Goal: Find contact information: Find contact information

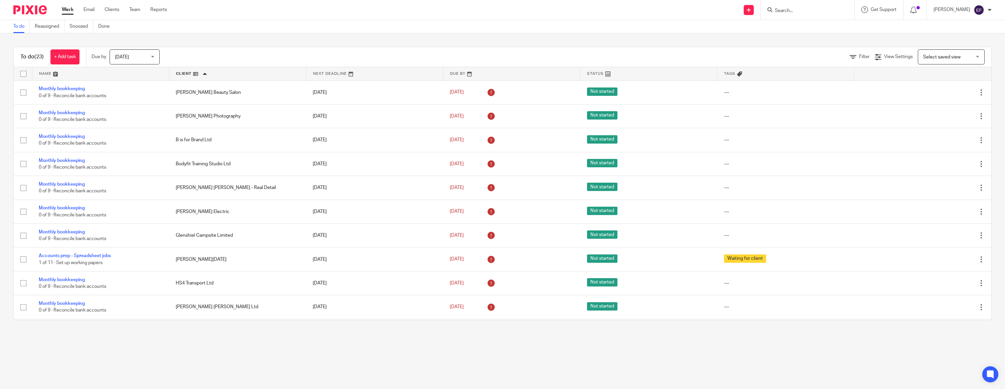
scroll to position [268, 0]
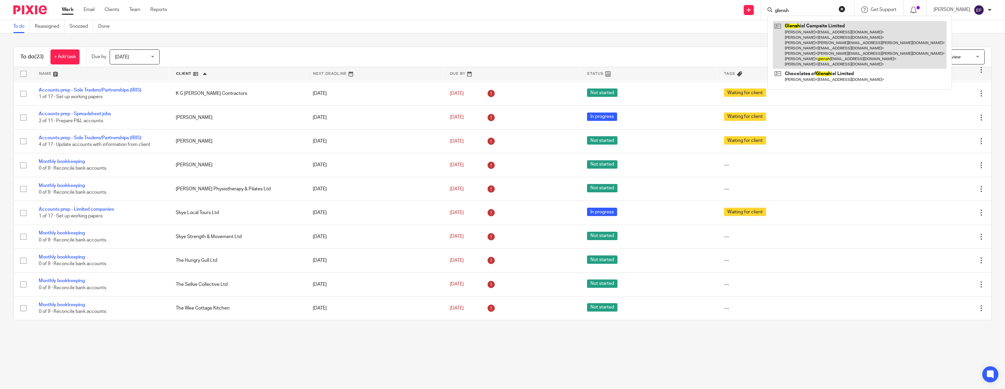
type input "glensh"
click at [841, 48] on link at bounding box center [860, 45] width 174 height 48
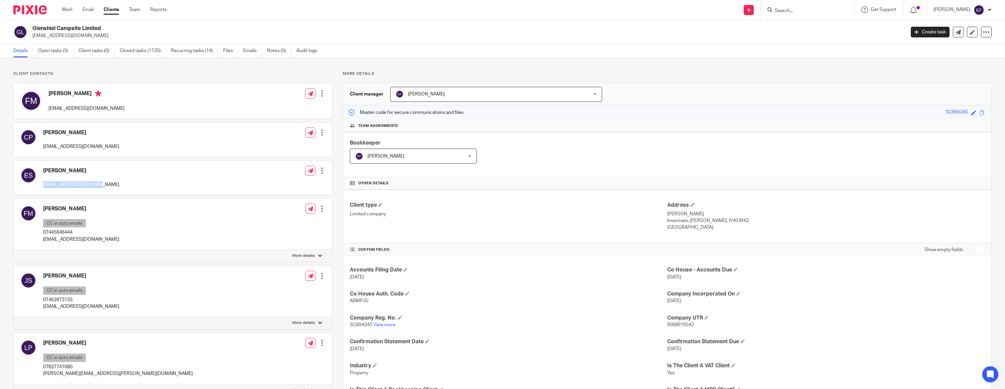
drag, startPoint x: 45, startPoint y: 185, endPoint x: 105, endPoint y: 185, distance: 60.1
click at [105, 185] on div "[PERSON_NAME] [EMAIL_ADDRESS][DOMAIN_NAME] Edit contact Create client from cont…" at bounding box center [173, 178] width 318 height 34
copy p "[EMAIL_ADDRESS][DOMAIN_NAME]"
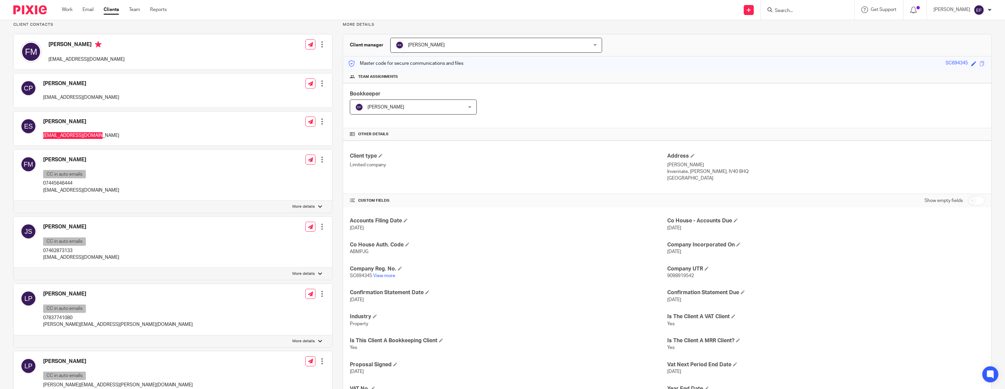
scroll to position [51, 0]
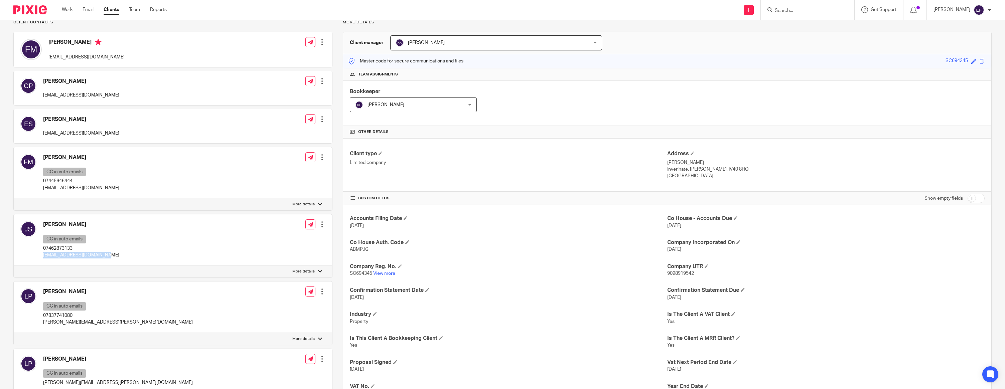
drag, startPoint x: 45, startPoint y: 256, endPoint x: 102, endPoint y: 256, distance: 56.5
click at [102, 256] on div "[PERSON_NAME] CC in auto emails 07462873133 [EMAIL_ADDRESS][DOMAIN_NAME] Edit c…" at bounding box center [173, 239] width 318 height 51
copy p "[EMAIL_ADDRESS][DOMAIN_NAME]"
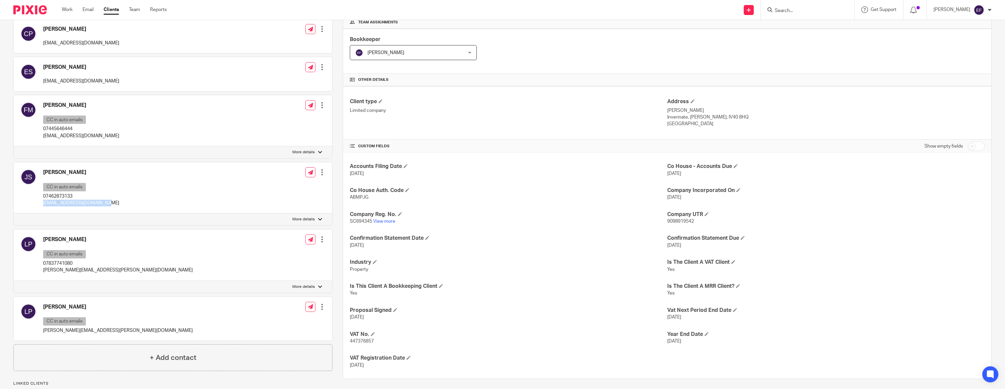
scroll to position [102, 0]
drag, startPoint x: 55, startPoint y: 271, endPoint x: 104, endPoint y: 272, distance: 48.4
click at [104, 272] on div "[PERSON_NAME] CC in auto emails 07837741080 [PERSON_NAME][EMAIL_ADDRESS][PERSON…" at bounding box center [173, 256] width 318 height 51
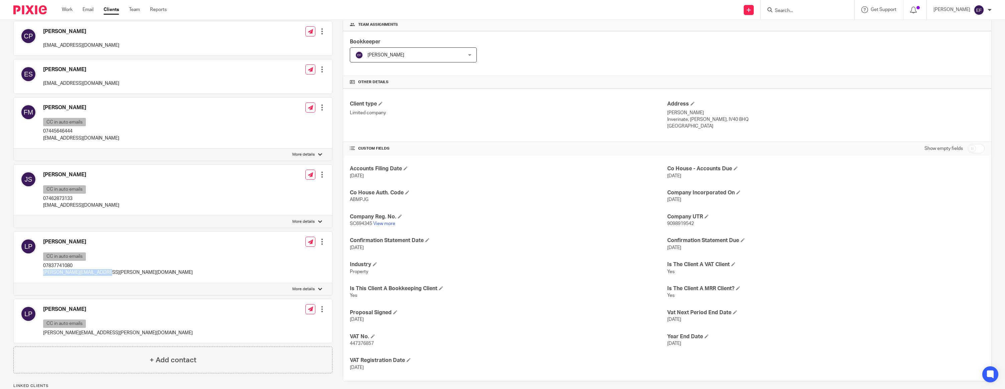
copy p "[PERSON_NAME][EMAIL_ADDRESS][PERSON_NAME][DOMAIN_NAME]"
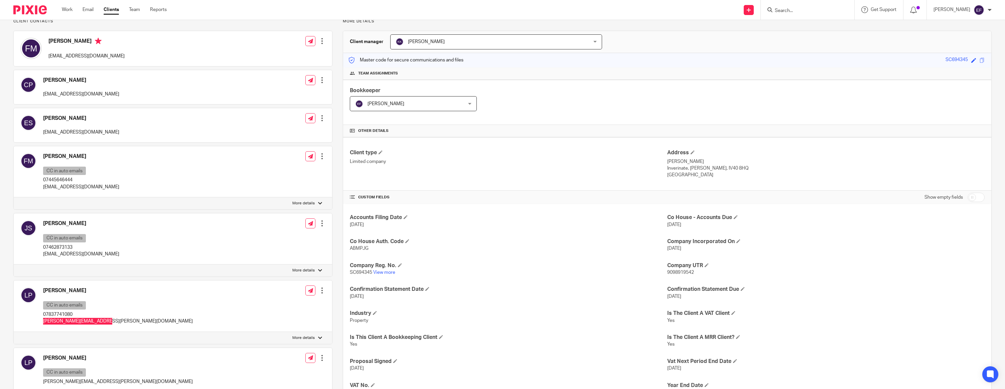
scroll to position [24, 0]
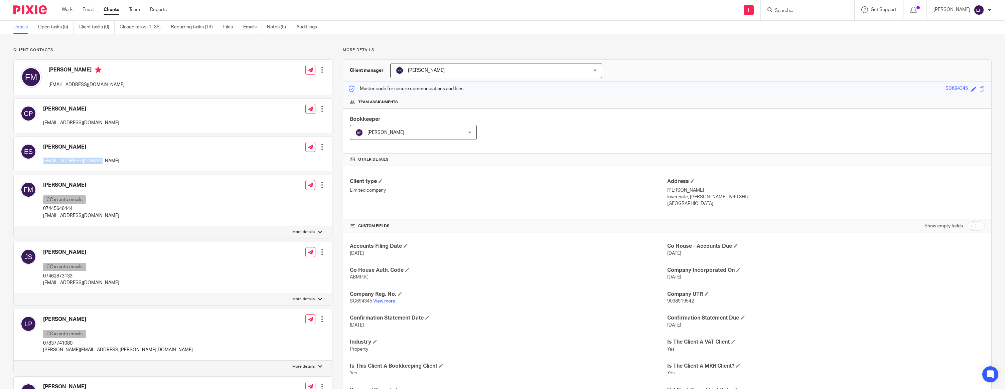
drag, startPoint x: 100, startPoint y: 159, endPoint x: 41, endPoint y: 160, distance: 58.5
click at [41, 160] on div "Ethan Snitch ethanmsnitch@gmail.com Edit contact Create client from contact Exp…" at bounding box center [173, 154] width 318 height 34
copy p "[EMAIL_ADDRESS][DOMAIN_NAME]"
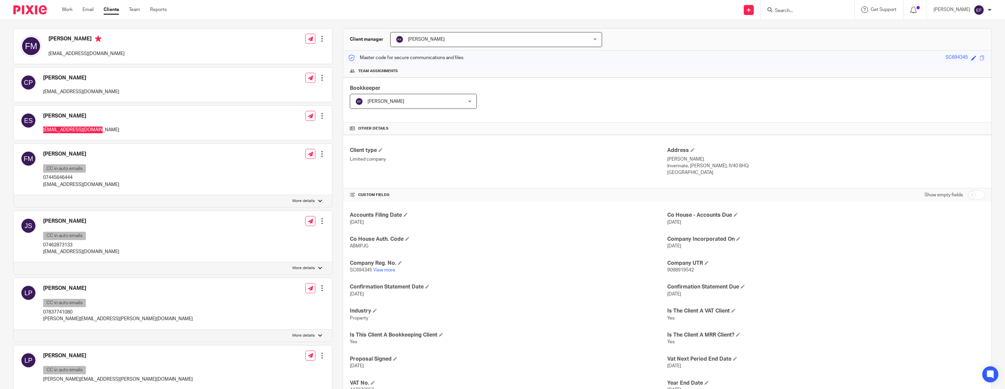
scroll to position [55, 0]
drag, startPoint x: 52, startPoint y: 252, endPoint x: 102, endPoint y: 251, distance: 49.8
click at [102, 251] on div "Jordan Snitch CC in auto emails 07462873133 jordan.snitch@outlook.com Edit cont…" at bounding box center [173, 236] width 318 height 51
copy p "[EMAIL_ADDRESS][DOMAIN_NAME]"
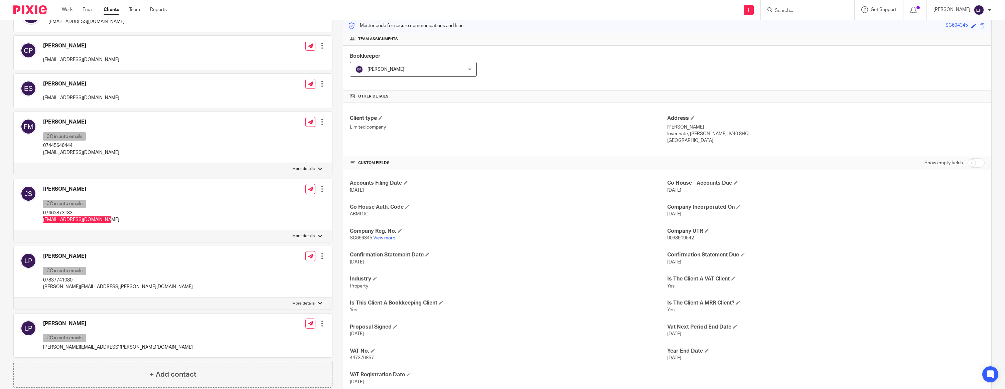
scroll to position [91, 0]
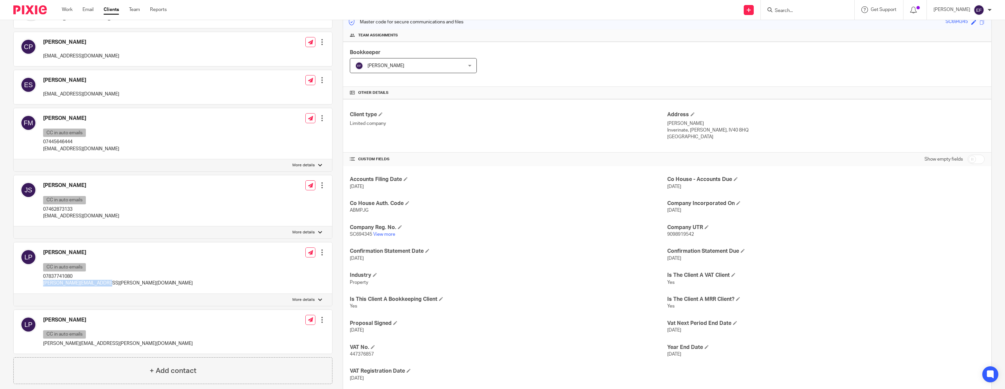
drag, startPoint x: 45, startPoint y: 285, endPoint x: 104, endPoint y: 286, distance: 58.5
click at [104, 286] on div "Lucy Prenty CC in auto emails 07837741080 lucy.penman@hotmail.co.uk Edit contac…" at bounding box center [173, 268] width 318 height 51
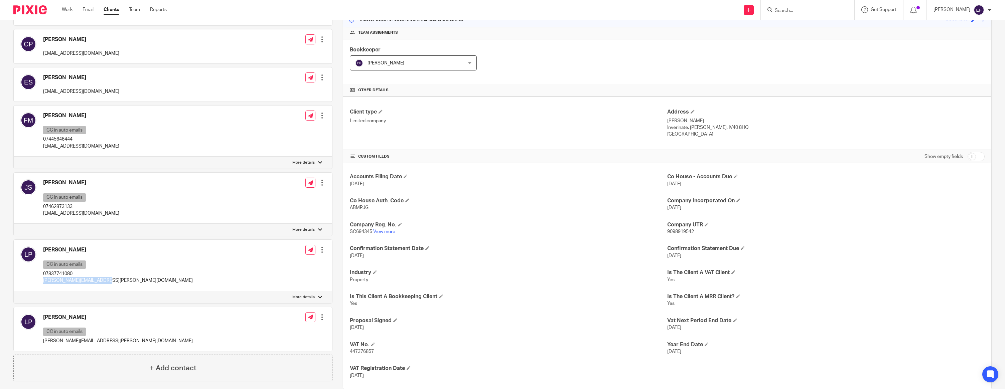
copy p "[PERSON_NAME][EMAIL_ADDRESS][PERSON_NAME][DOMAIN_NAME]"
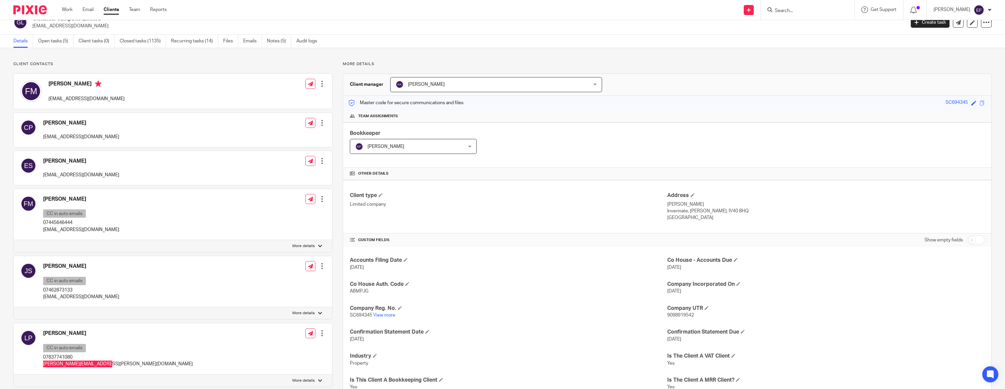
scroll to position [0, 0]
